Goal: Task Accomplishment & Management: Complete application form

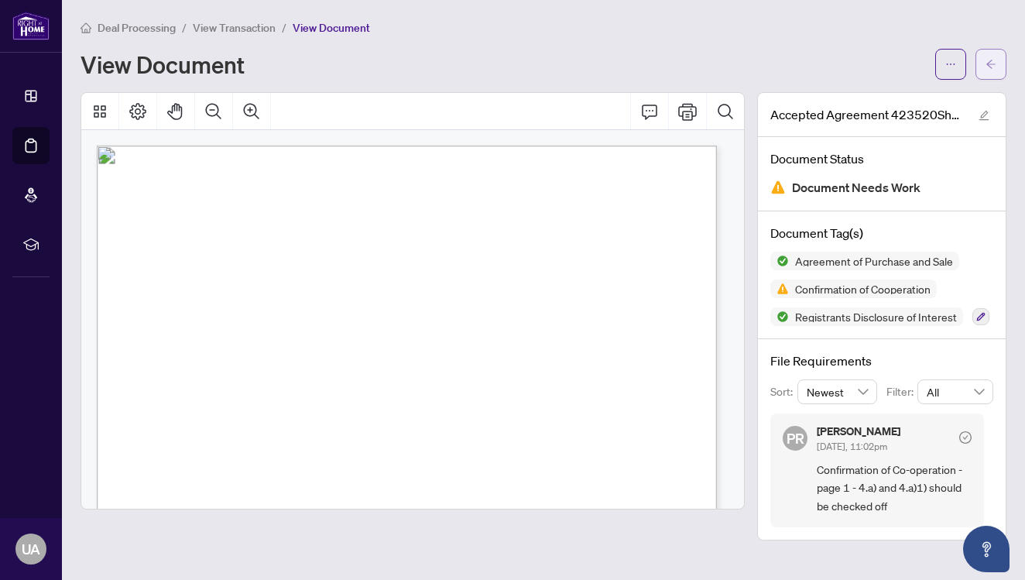
click at [987, 65] on icon "arrow-left" at bounding box center [990, 64] width 9 height 9
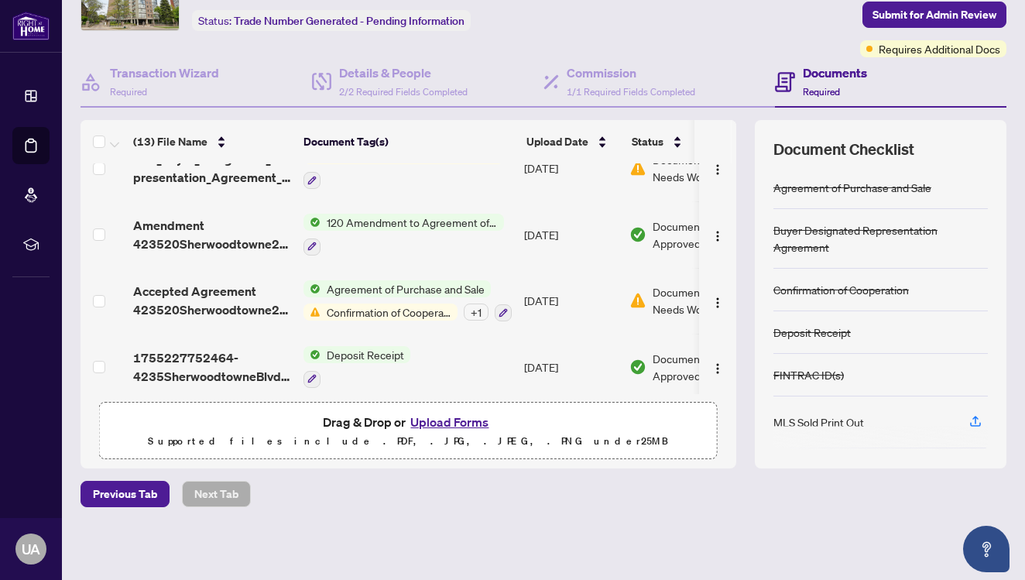
scroll to position [91, 0]
click at [445, 421] on button "Upload Forms" at bounding box center [449, 422] width 87 height 20
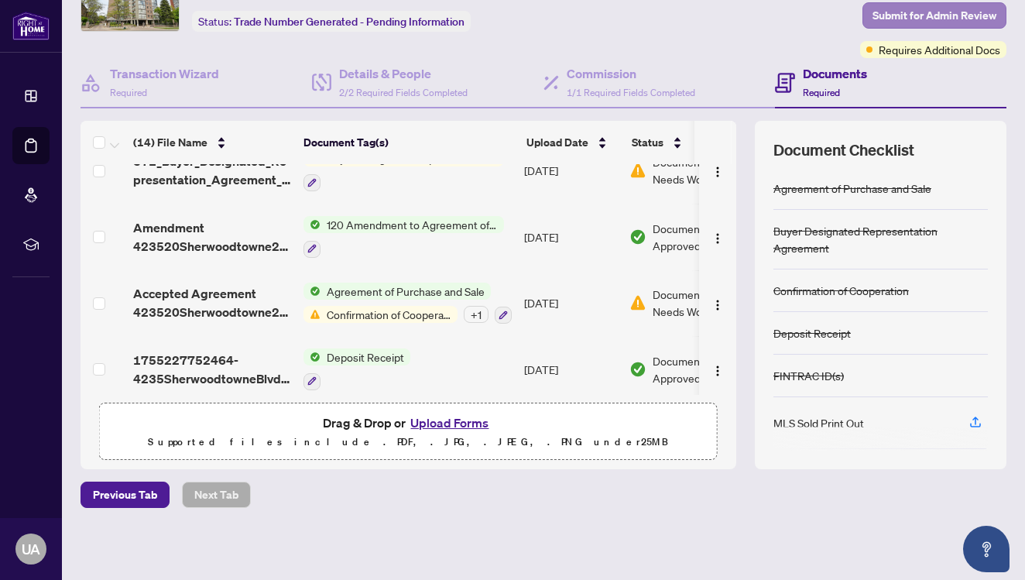
click at [955, 13] on span "Submit for Admin Review" at bounding box center [934, 15] width 124 height 25
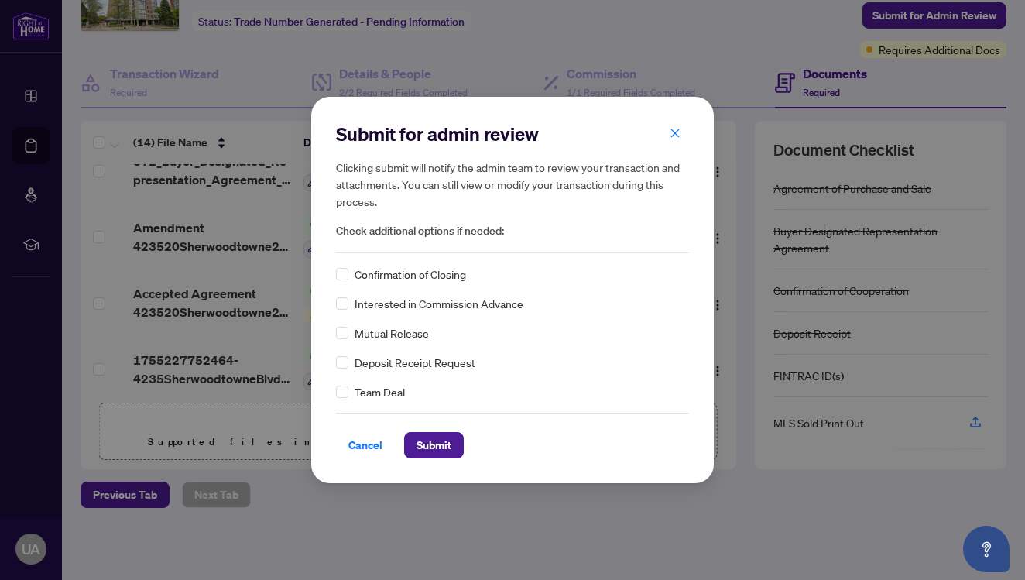
scroll to position [0, 0]
click at [434, 450] on span "Submit" at bounding box center [433, 445] width 35 height 25
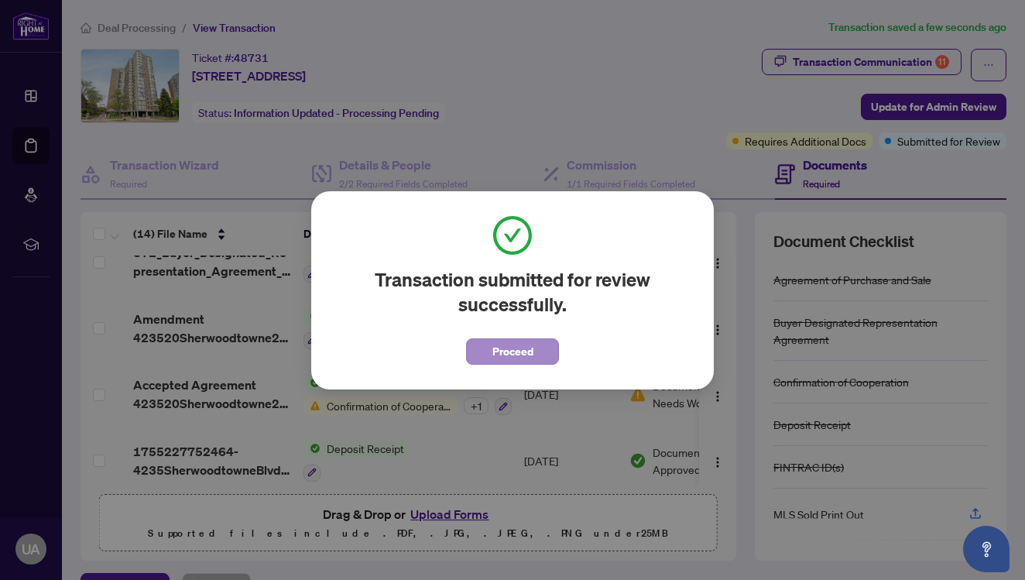
click at [522, 352] on span "Proceed" at bounding box center [512, 351] width 41 height 25
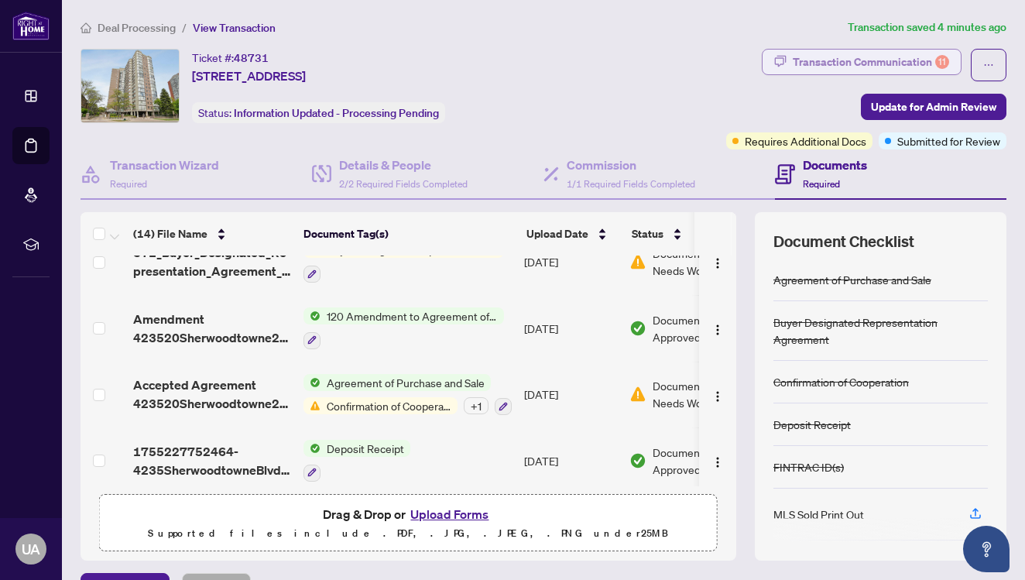
click at [935, 64] on div "11" at bounding box center [942, 62] width 14 height 14
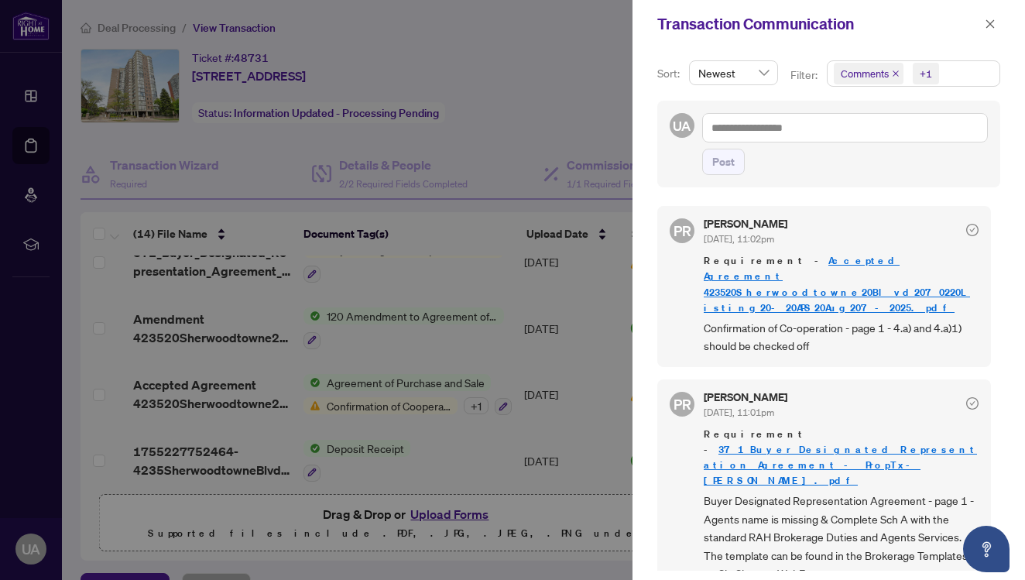
scroll to position [36, 0]
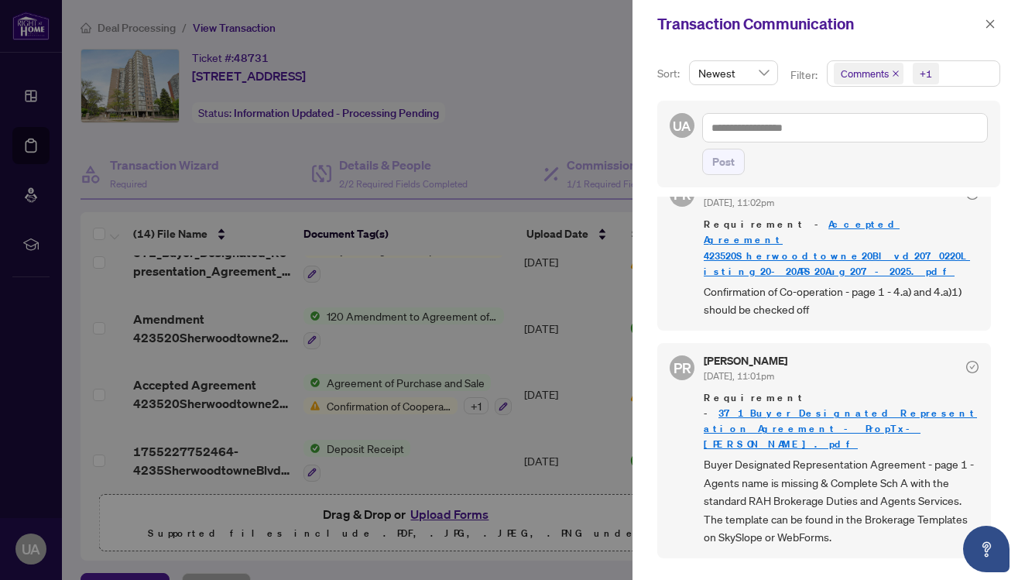
drag, startPoint x: 995, startPoint y: 219, endPoint x: 991, endPoint y: 253, distance: 34.3
click at [991, 253] on div "Sort: Newest Filter: Comments +1 UA Post PR [PERSON_NAME] [DATE], 11:02pm Requi…" at bounding box center [828, 314] width 392 height 532
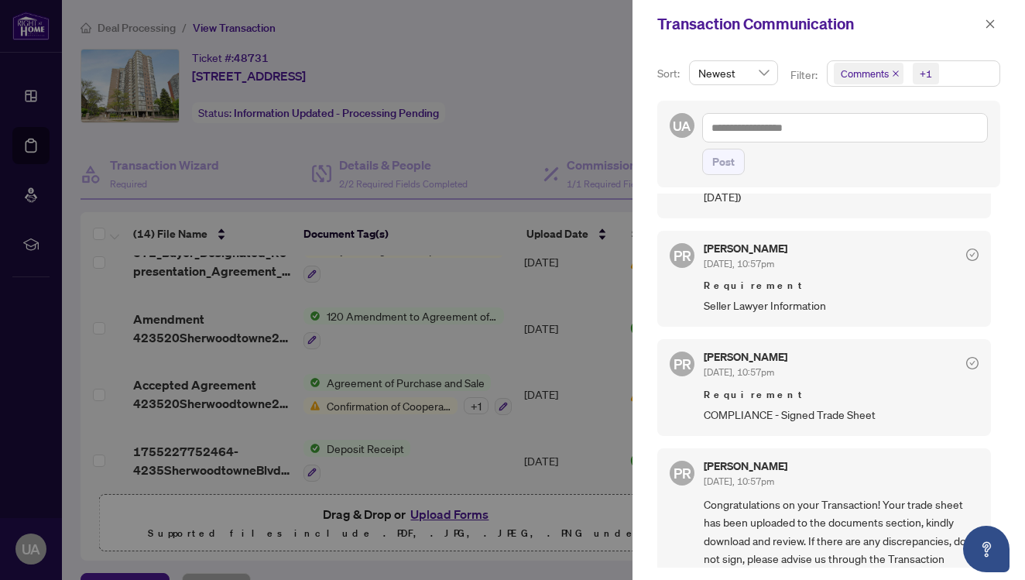
scroll to position [3, 0]
click at [992, 22] on icon "close" at bounding box center [990, 23] width 9 height 9
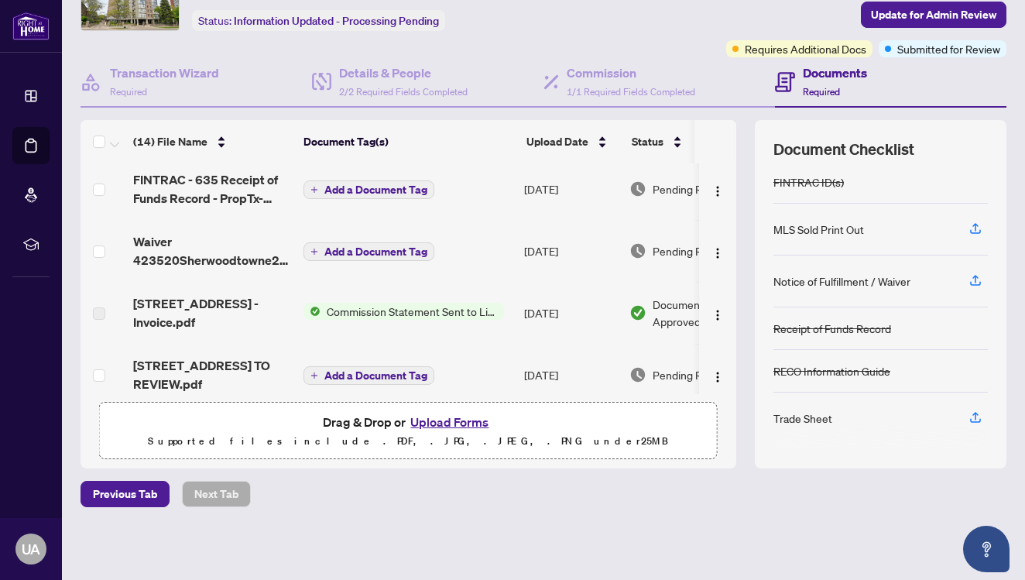
scroll to position [91, 0]
click at [437, 426] on button "Upload Forms" at bounding box center [449, 422] width 87 height 20
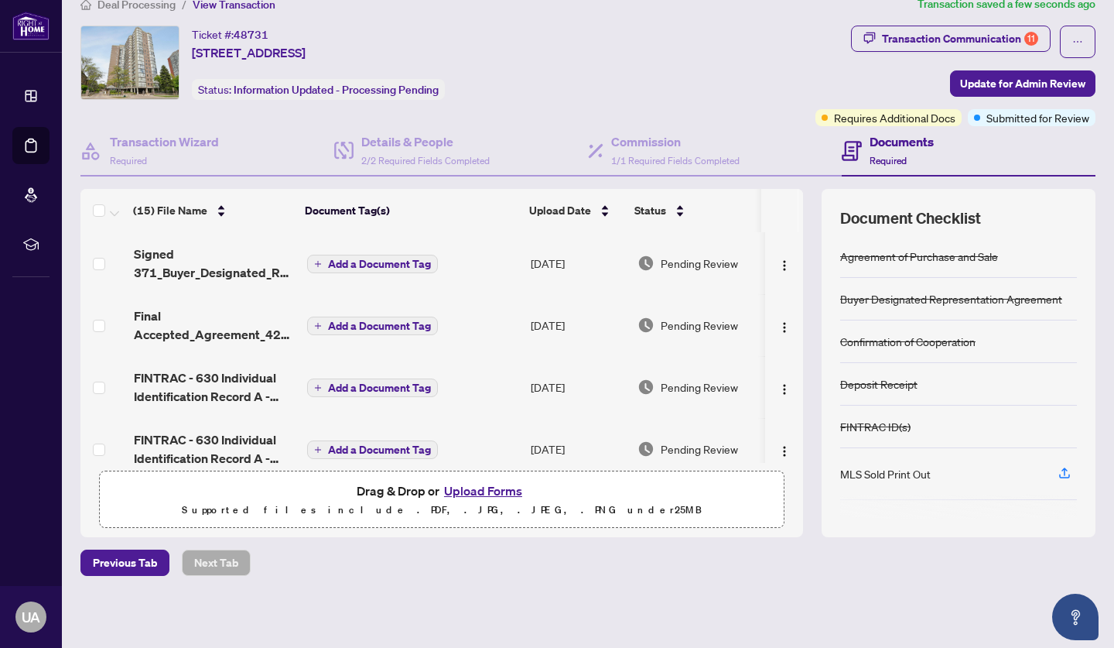
scroll to position [0, 0]
click at [1024, 80] on button "Update for Admin Review" at bounding box center [1022, 83] width 145 height 26
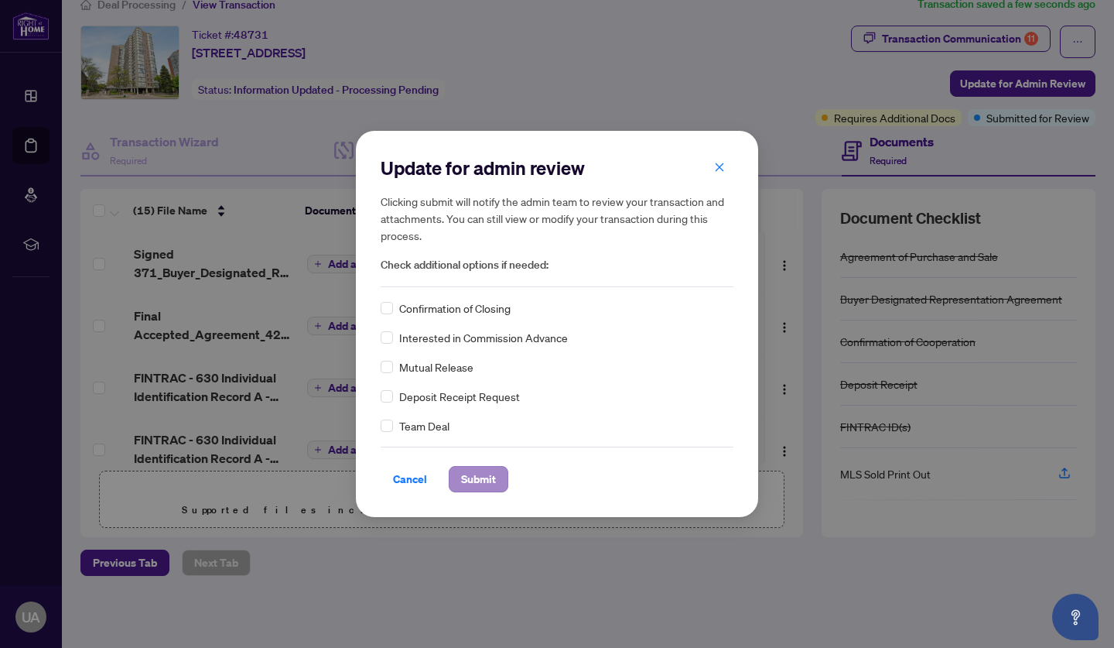
click at [488, 470] on span "Submit" at bounding box center [478, 479] width 35 height 25
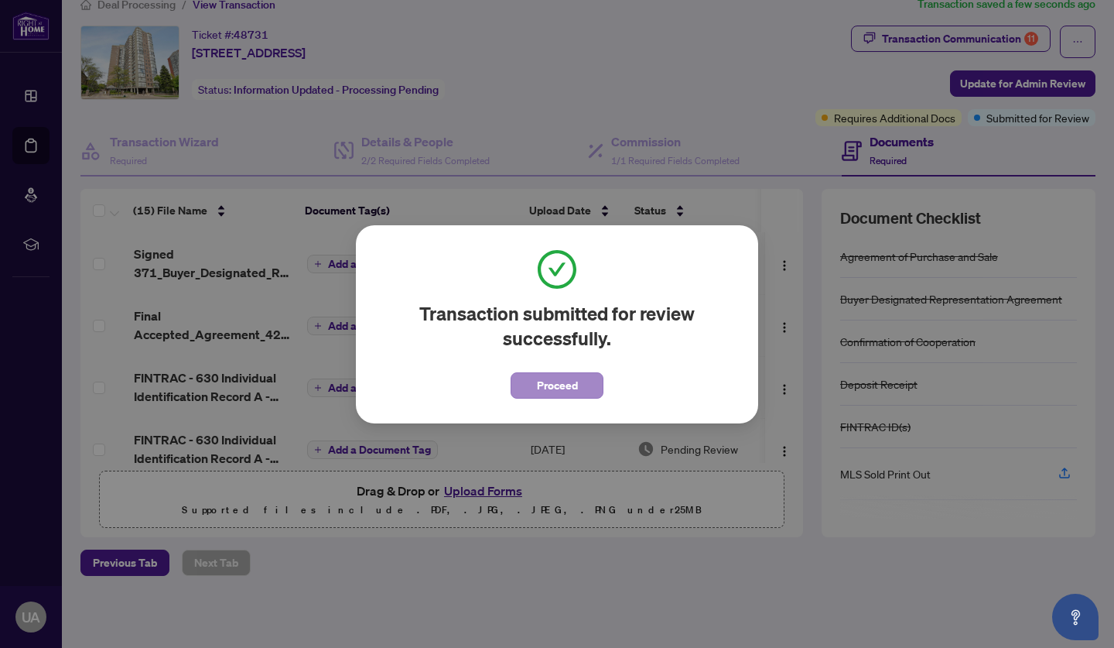
click at [554, 385] on span "Proceed" at bounding box center [557, 385] width 41 height 25
